Goal: Find specific page/section: Find specific page/section

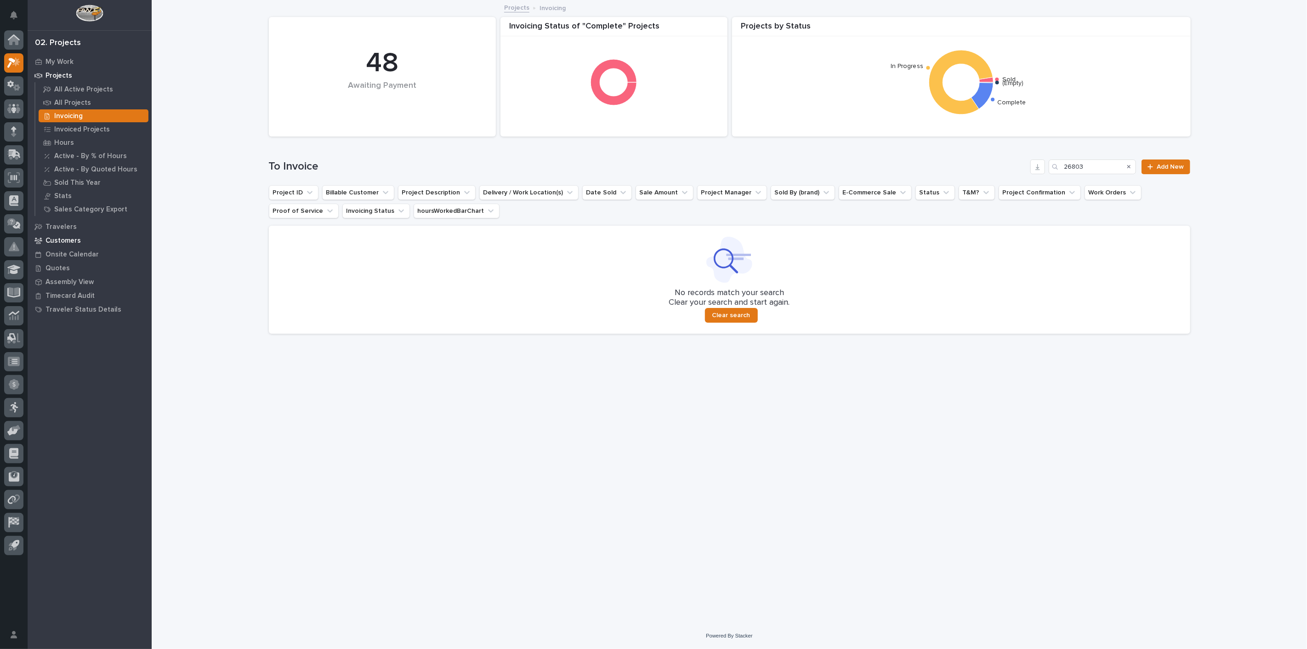
click at [68, 238] on p "Customers" at bounding box center [62, 241] width 35 height 8
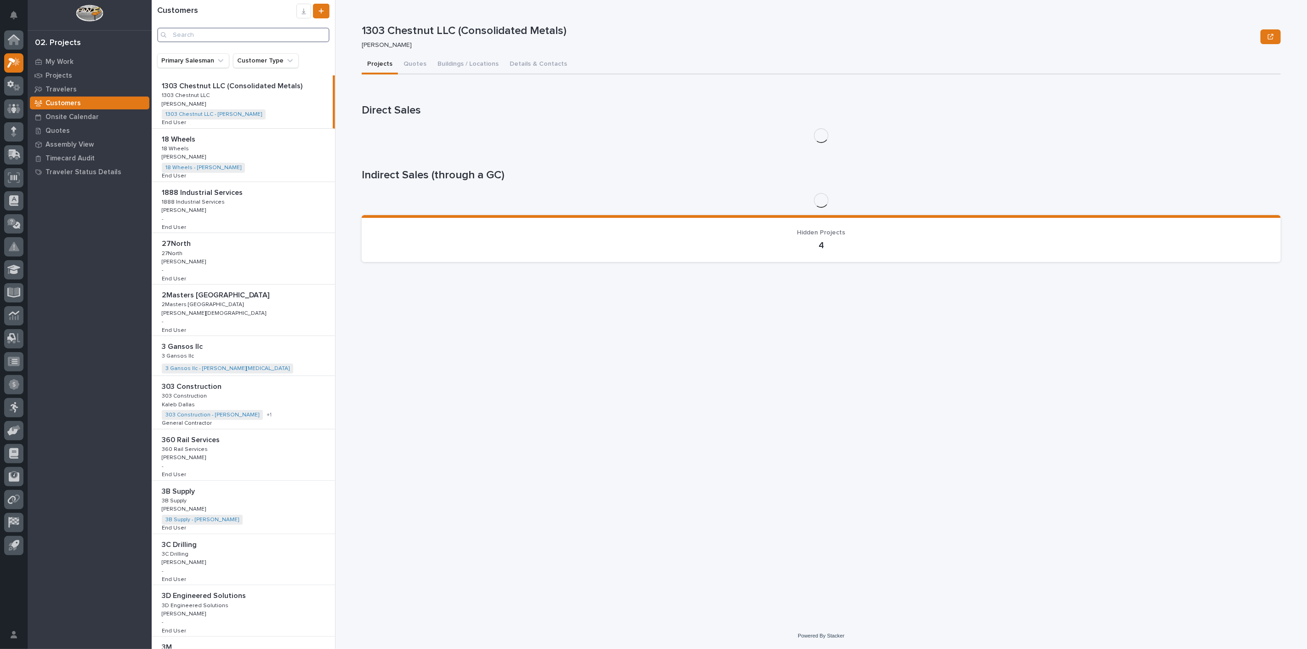
click at [207, 33] on input "Search" at bounding box center [243, 35] width 172 height 15
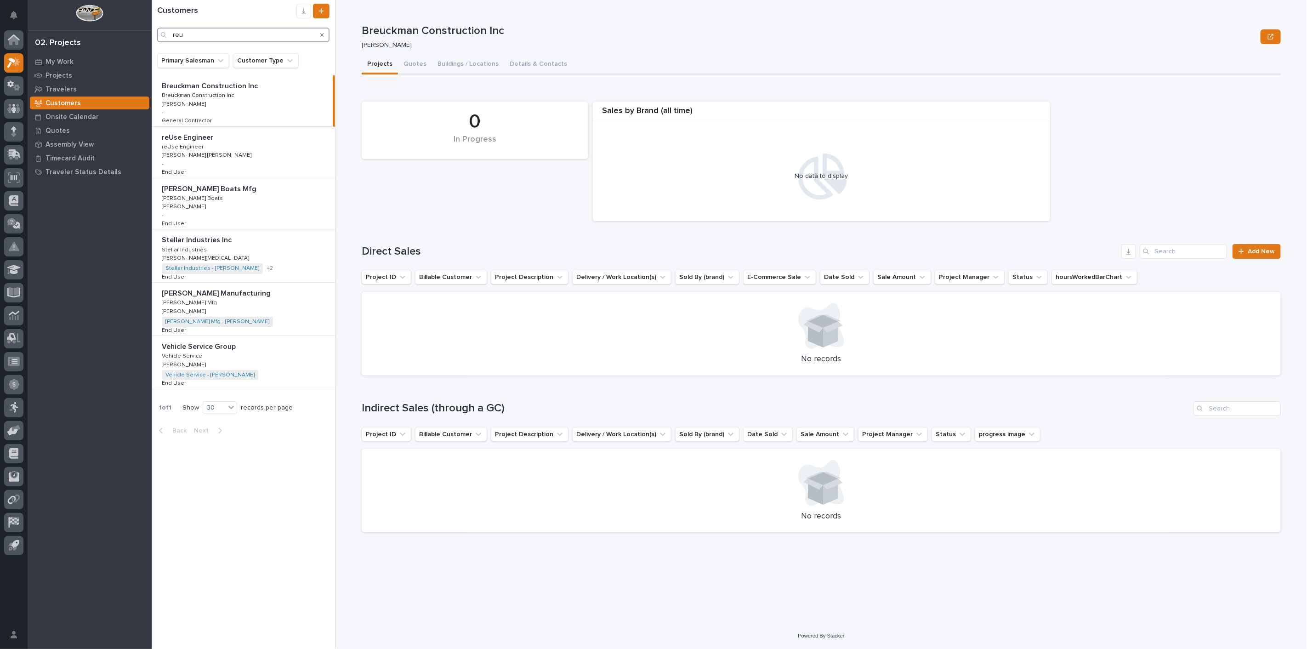
type input "reu"
click at [239, 157] on div "reUse Engineer reUse Engineer reUse Engineer reUse Engineer [PERSON_NAME] [PERS…" at bounding box center [243, 152] width 183 height 51
click at [415, 63] on button "Quotes" at bounding box center [415, 64] width 34 height 19
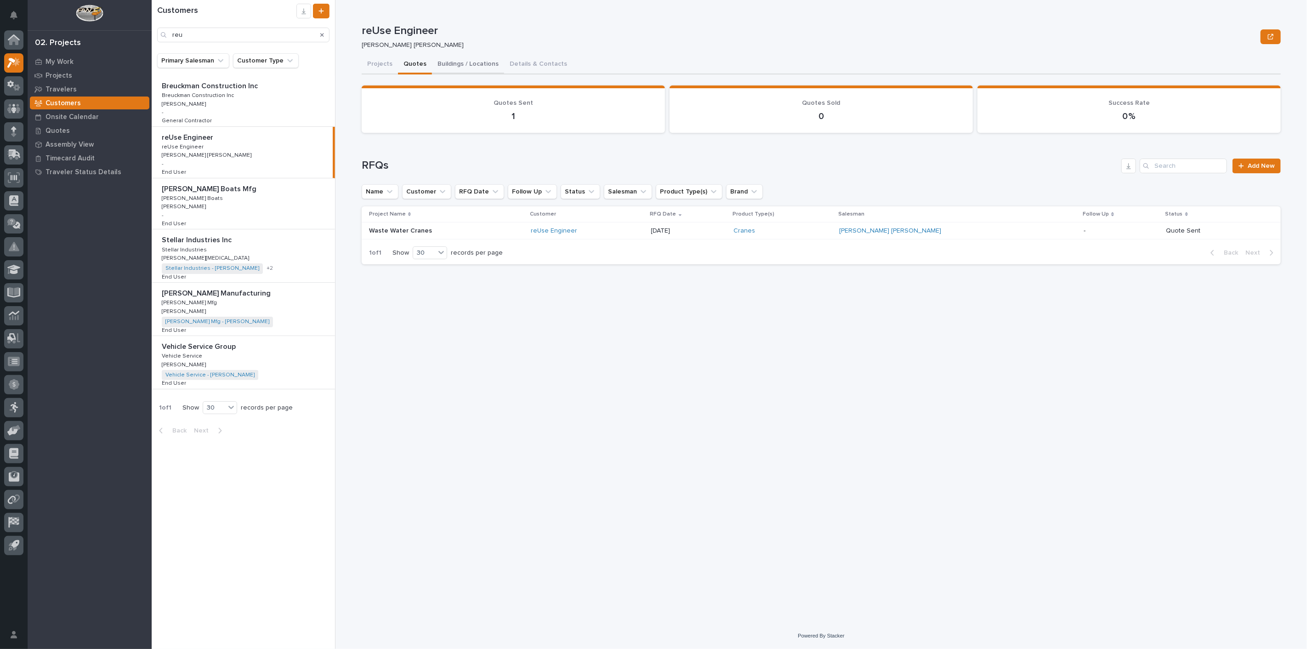
click at [461, 63] on button "Buildings / Locations" at bounding box center [468, 64] width 72 height 19
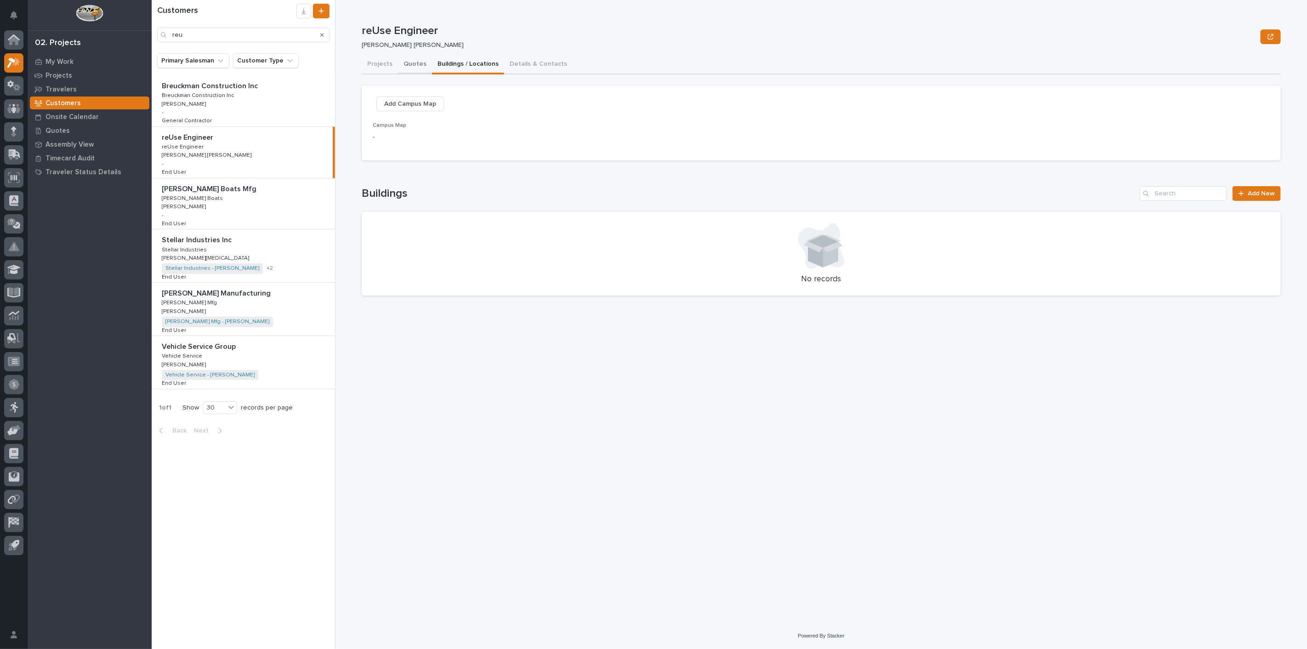
click at [411, 67] on button "Quotes" at bounding box center [415, 64] width 34 height 19
